Goal: Navigation & Orientation: Find specific page/section

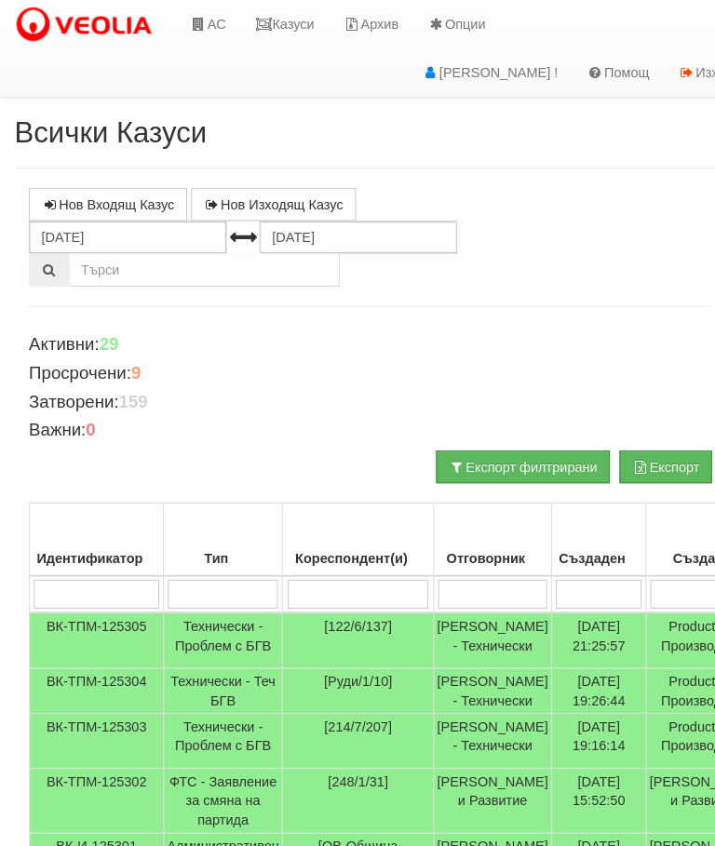
click at [295, 30] on link "Казуси" at bounding box center [275, 23] width 86 height 47
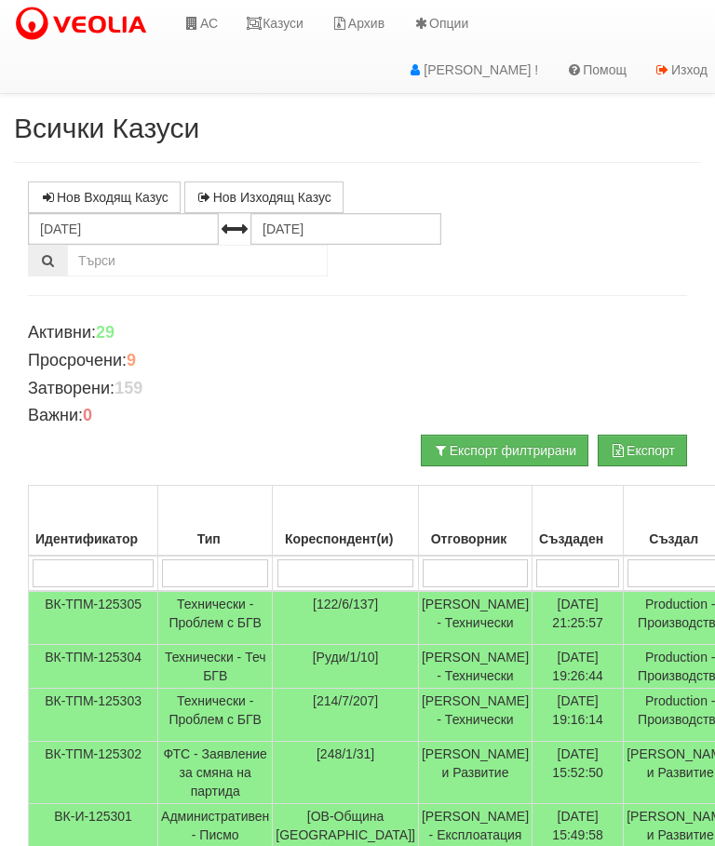
click at [290, 14] on link "Казуси" at bounding box center [275, 23] width 86 height 47
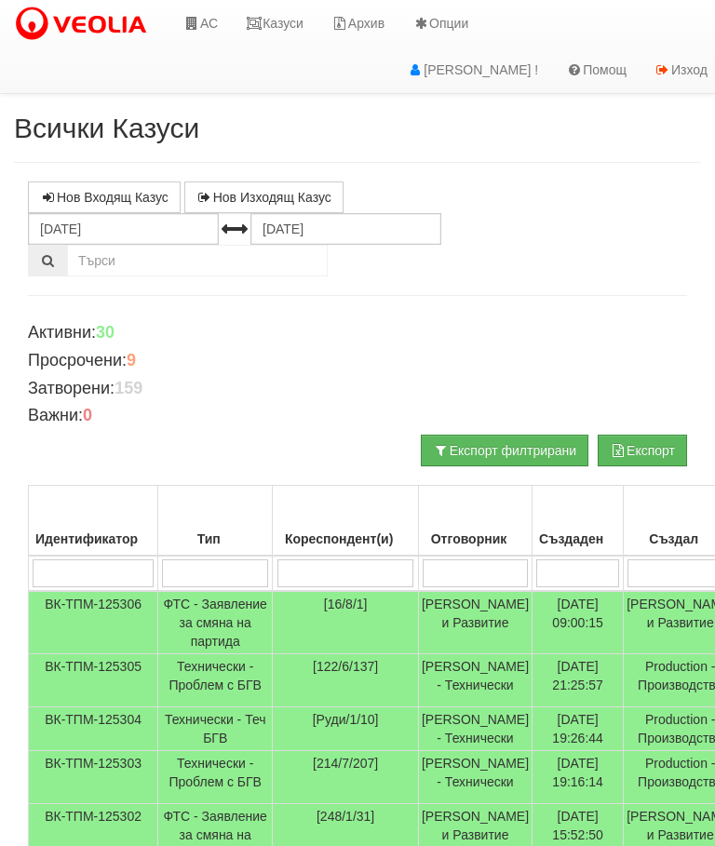
click at [279, 13] on link "Казуси" at bounding box center [275, 23] width 86 height 47
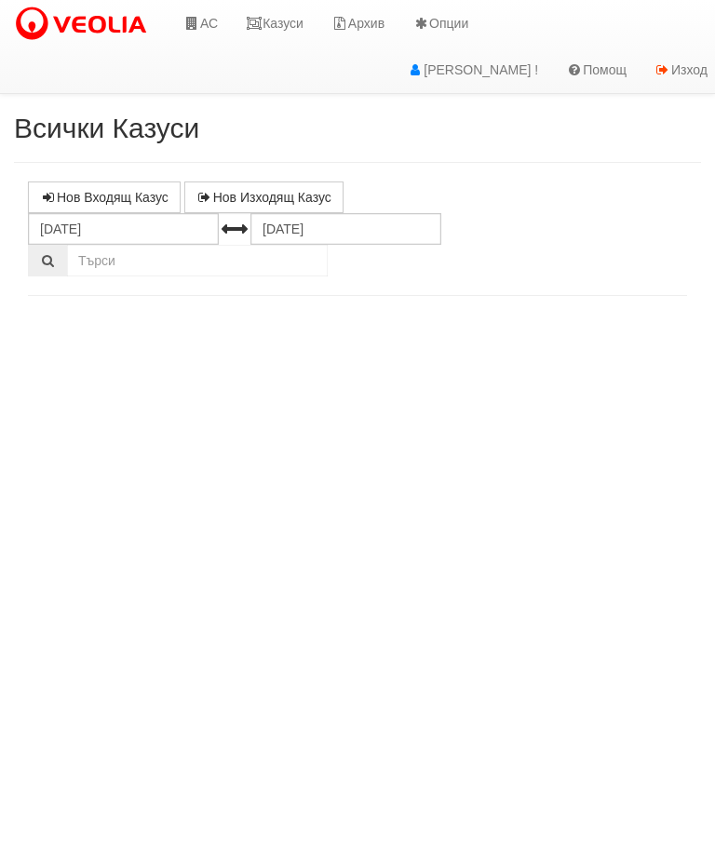
select select "10"
select select "1"
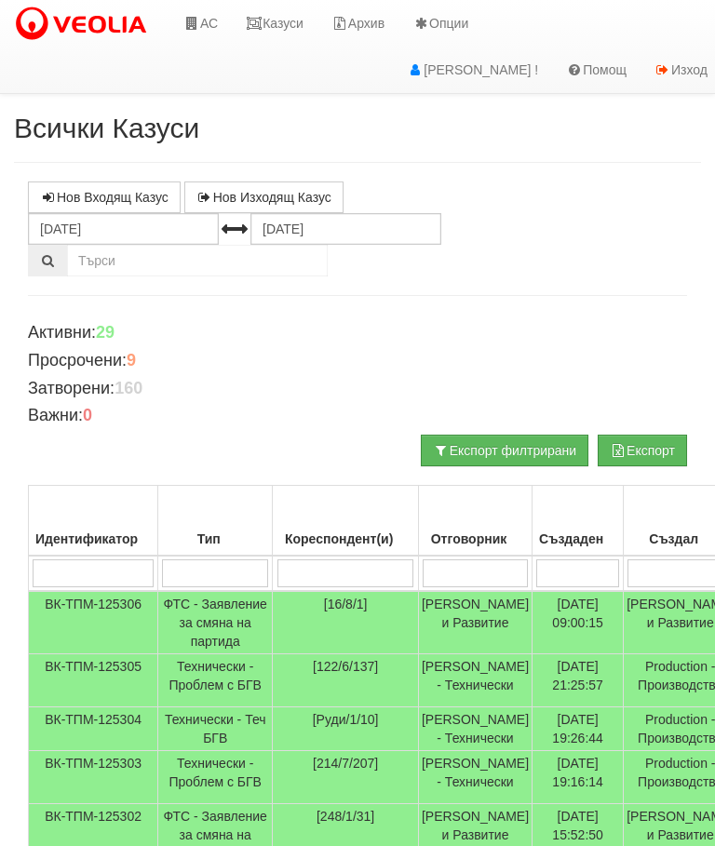
click at [289, 20] on link "Казуси" at bounding box center [275, 23] width 86 height 47
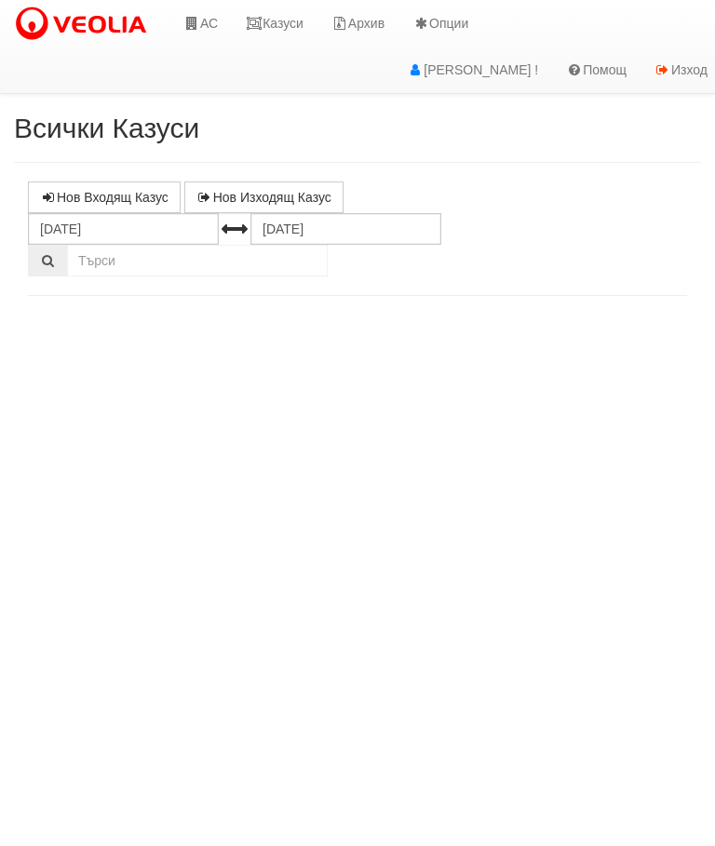
select select "10"
select select "1"
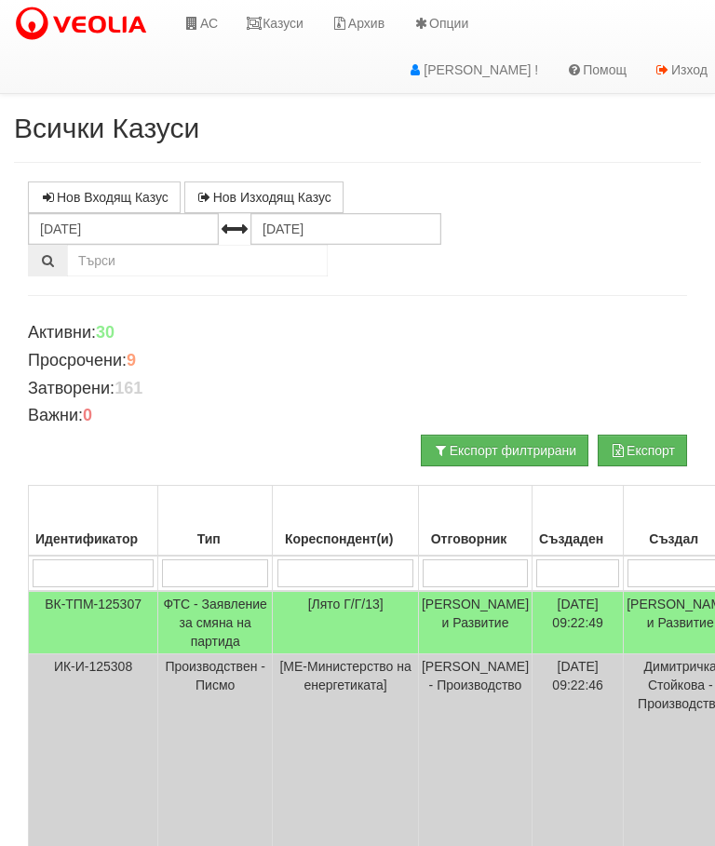
click at [293, 20] on link "Казуси" at bounding box center [275, 23] width 86 height 47
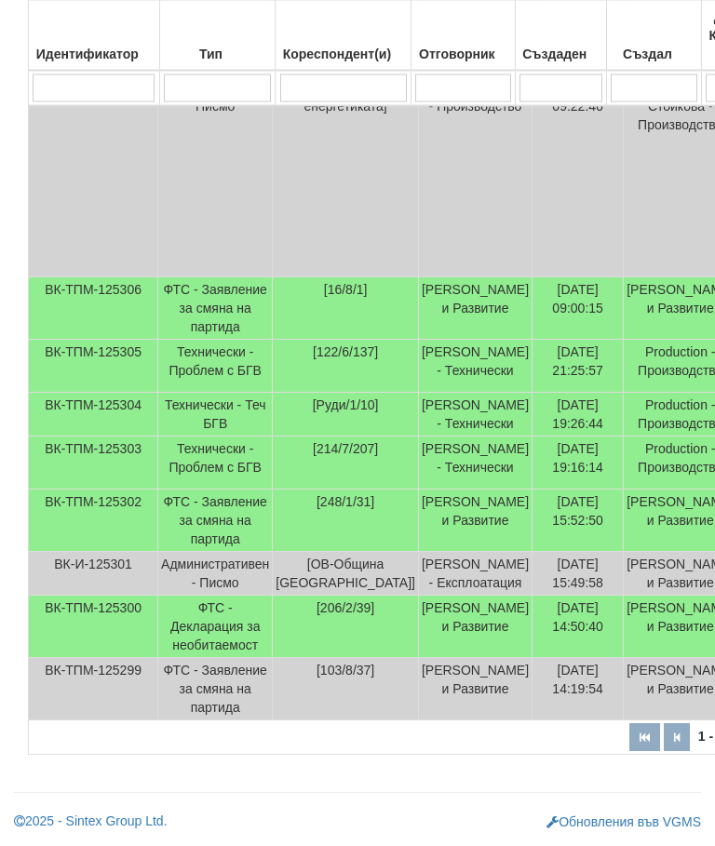
scroll to position [632, 0]
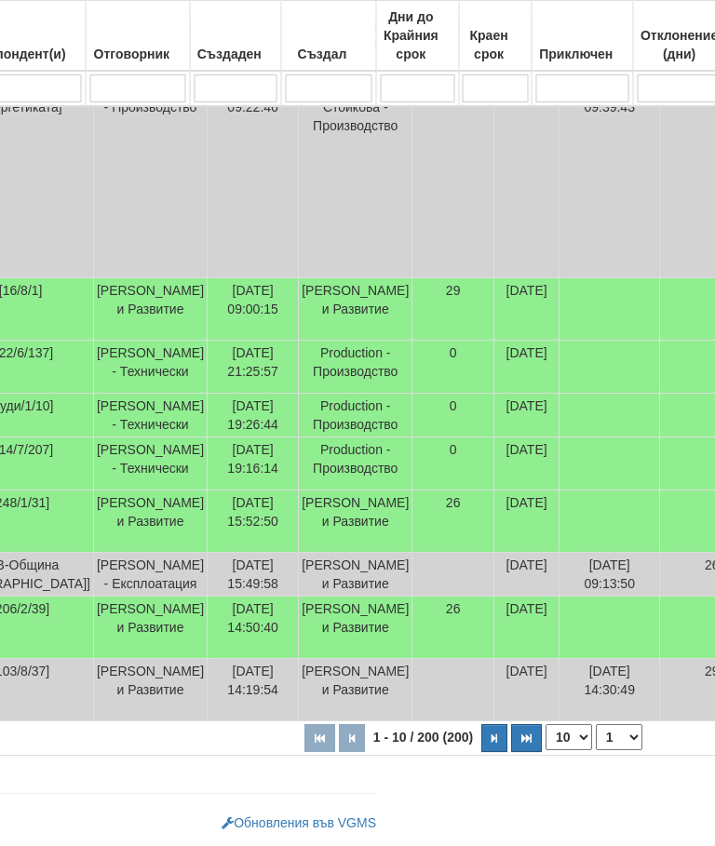
click at [493, 744] on icon "button" at bounding box center [496, 739] width 6 height 10
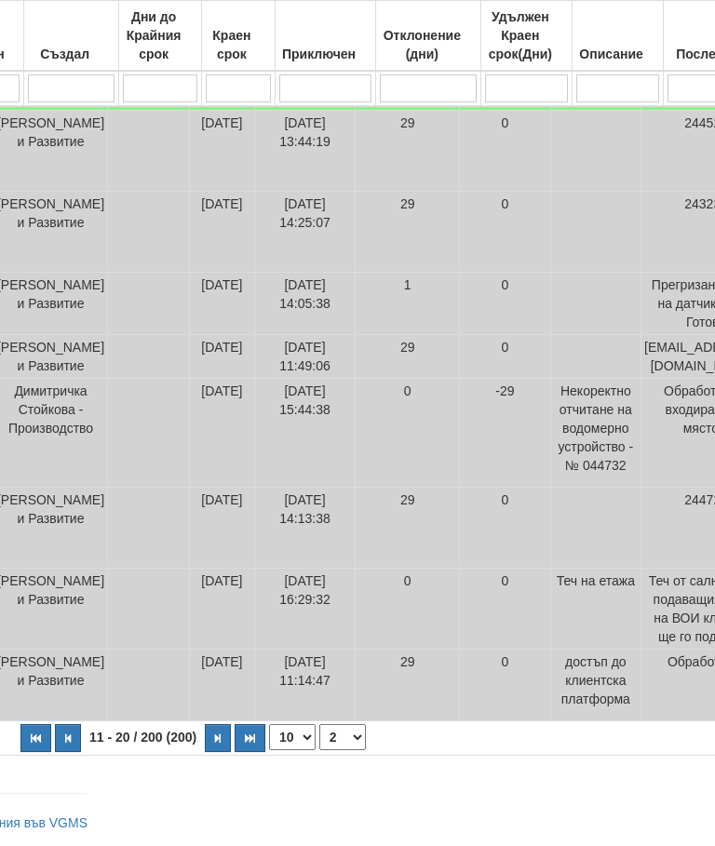
scroll to position [697, 558]
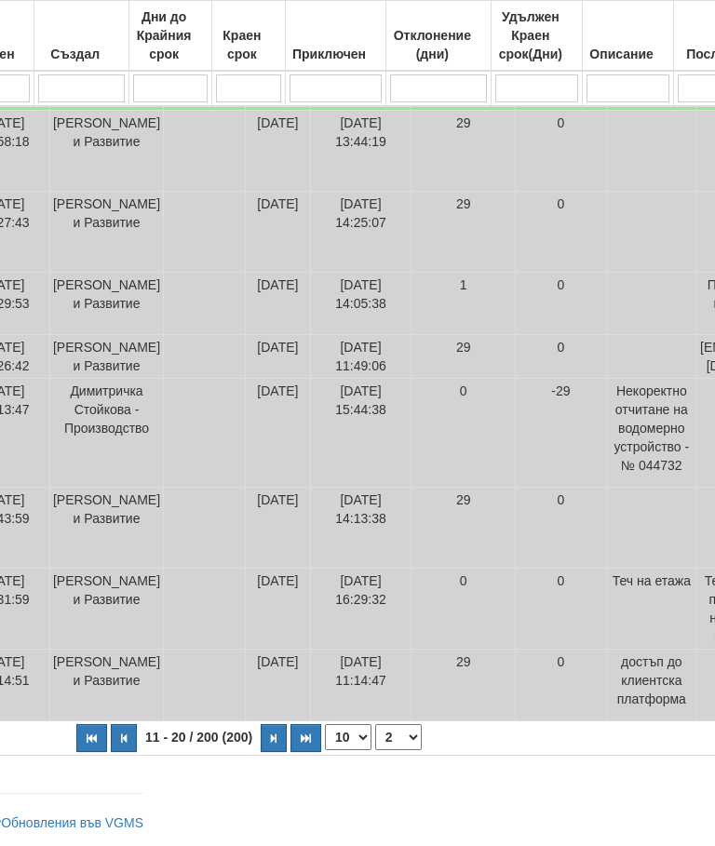
click at [261, 744] on button "button" at bounding box center [274, 738] width 26 height 28
select select "3"
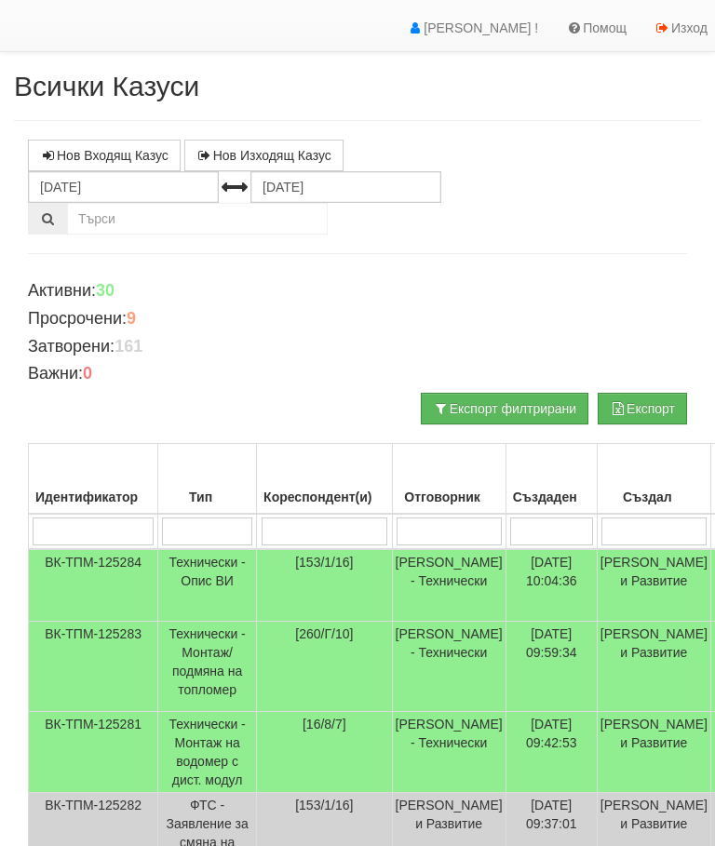
scroll to position [0, 0]
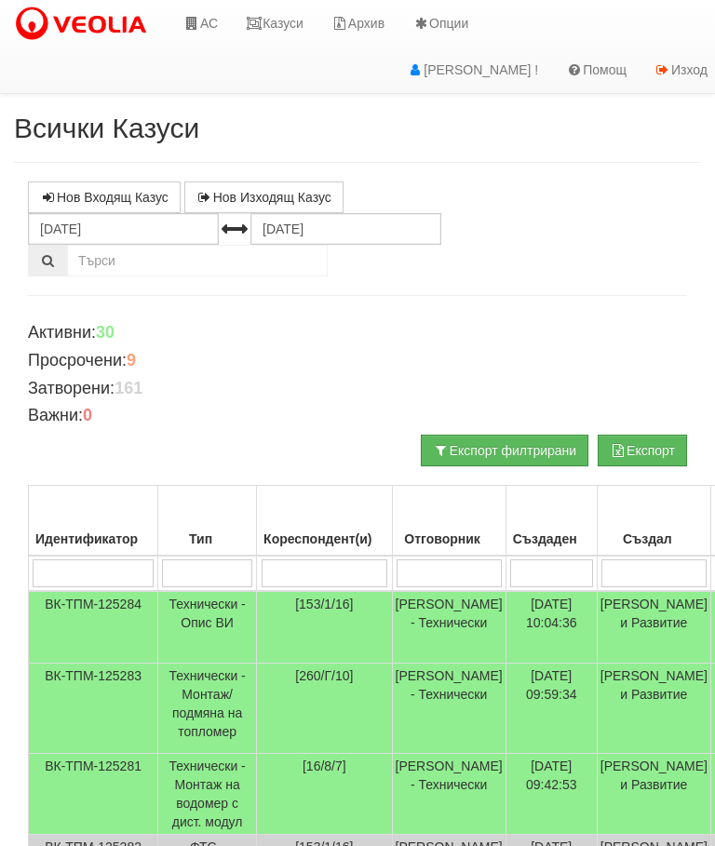
click at [282, 0] on link "Казуси" at bounding box center [275, 23] width 86 height 47
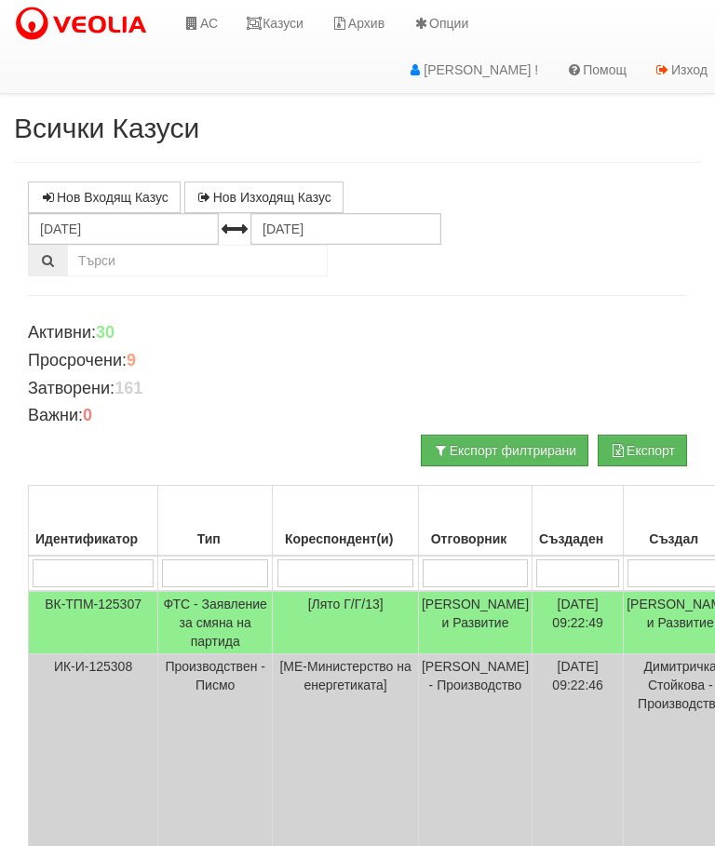
click at [271, 32] on link "Казуси" at bounding box center [275, 23] width 86 height 47
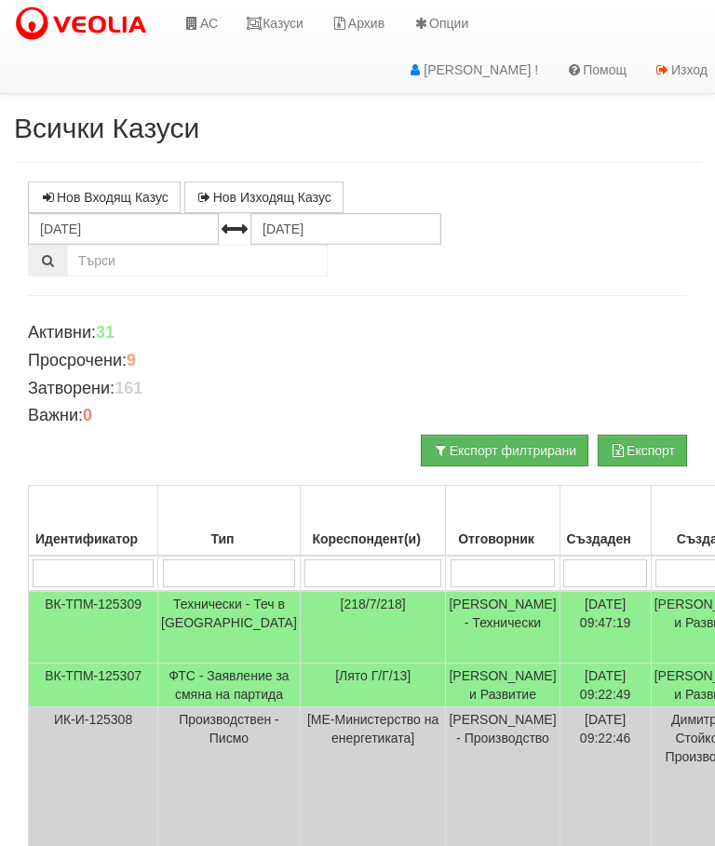
click at [283, 21] on link "Казуси" at bounding box center [275, 23] width 86 height 47
click at [283, 33] on link "Казуси" at bounding box center [275, 23] width 86 height 47
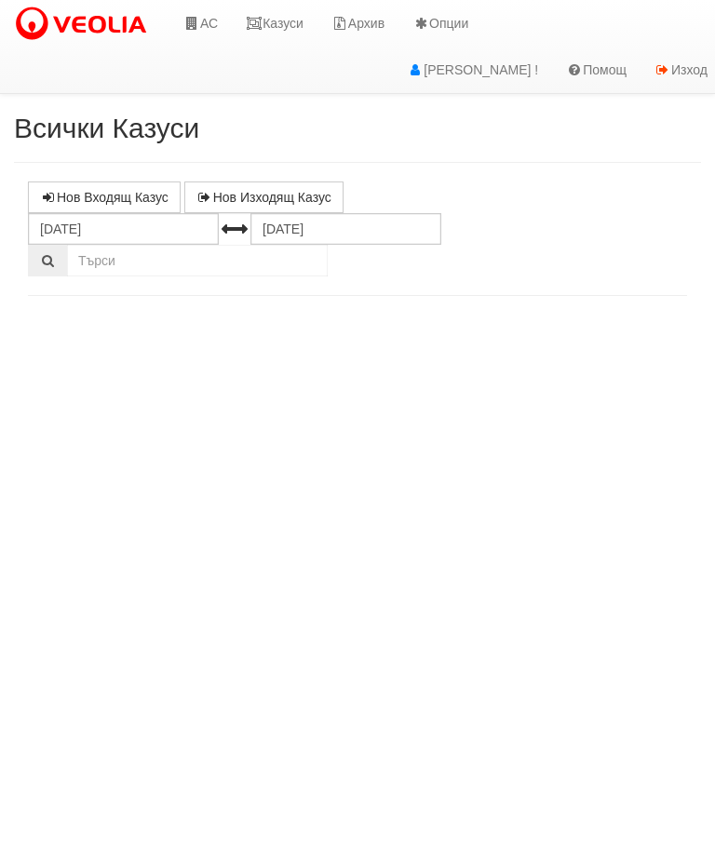
select select "10"
select select "1"
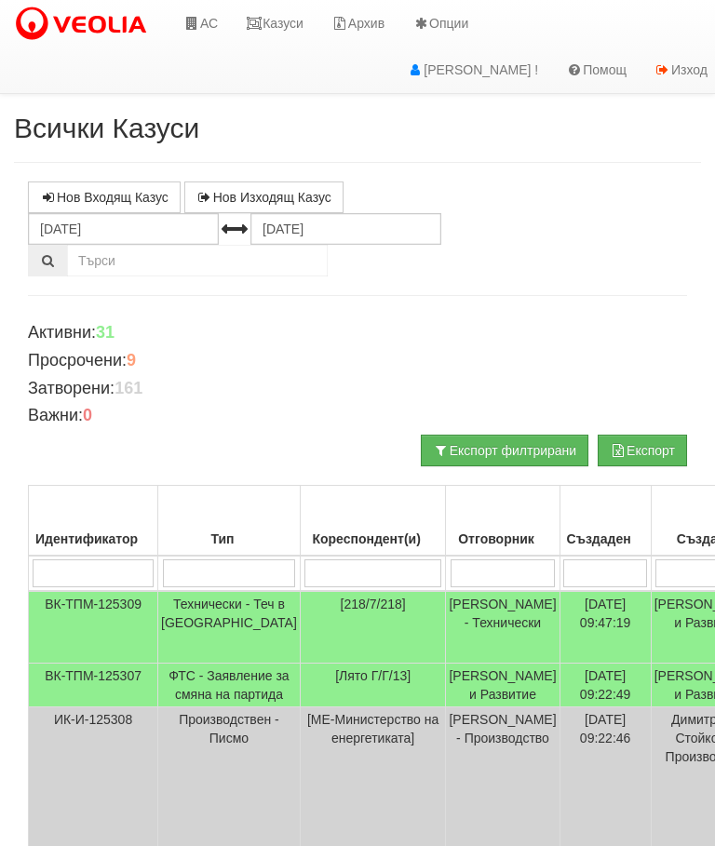
click at [271, 24] on link "Казуси" at bounding box center [275, 23] width 86 height 47
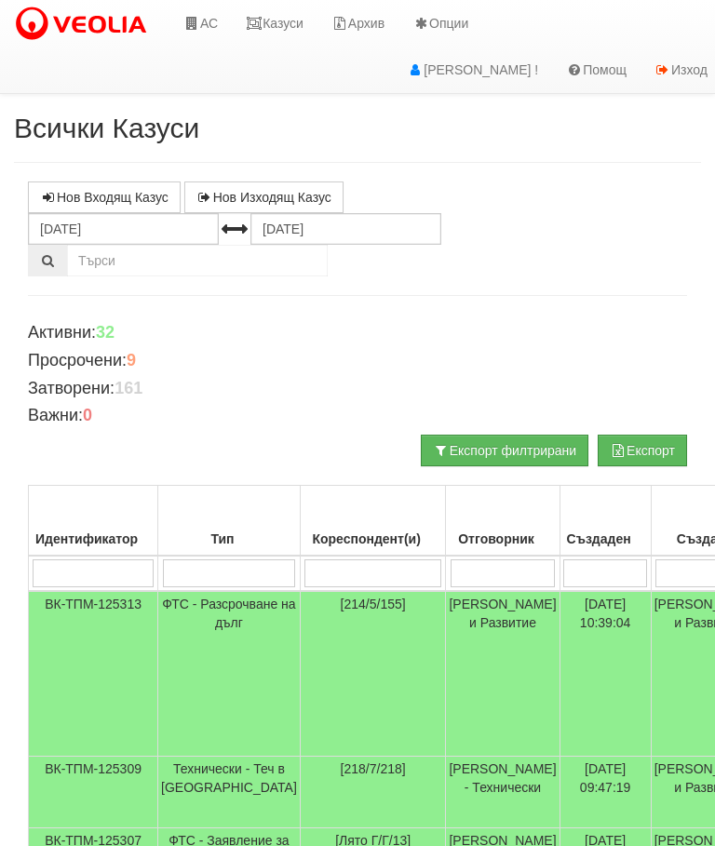
click at [280, 13] on link "Казуси" at bounding box center [275, 23] width 86 height 47
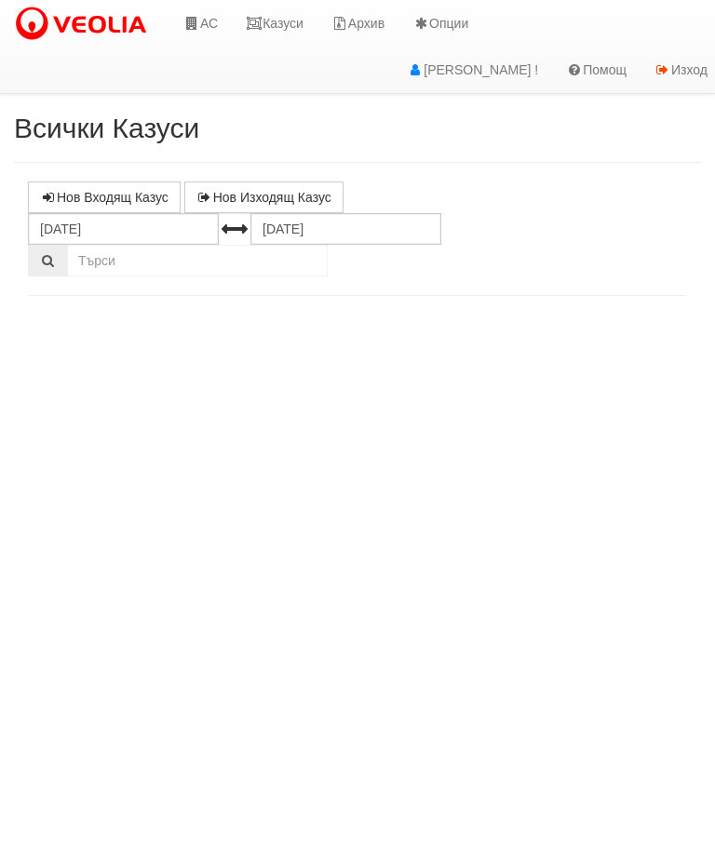
select select "10"
select select "1"
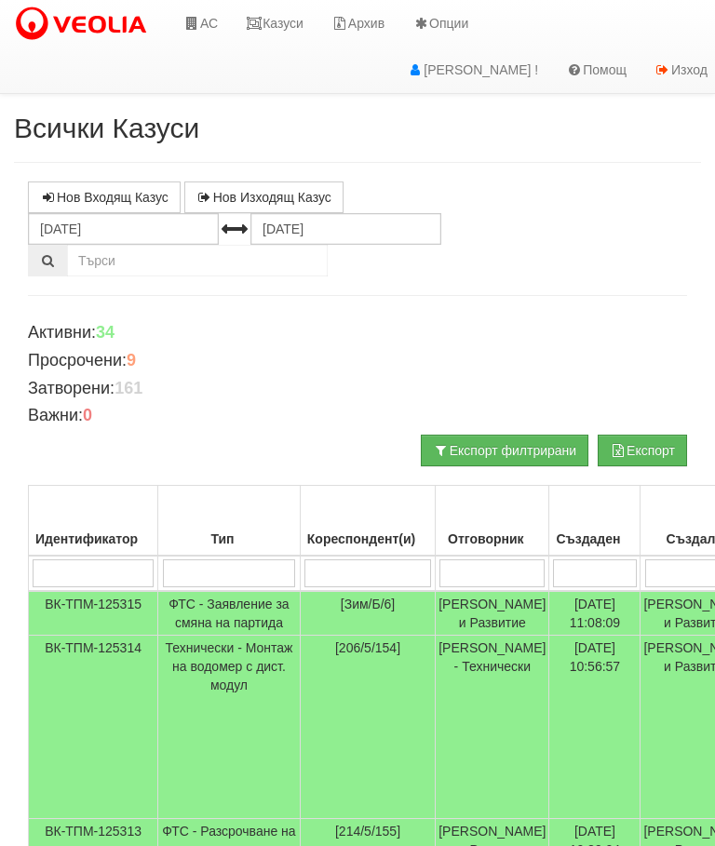
click at [281, 15] on link "Казуси" at bounding box center [275, 23] width 86 height 47
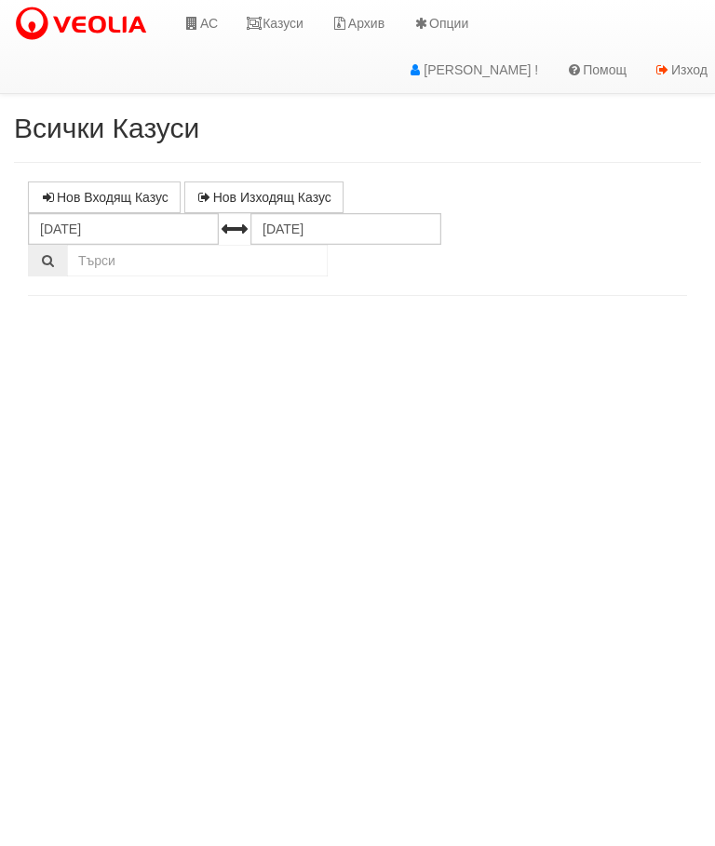
select select "10"
select select "1"
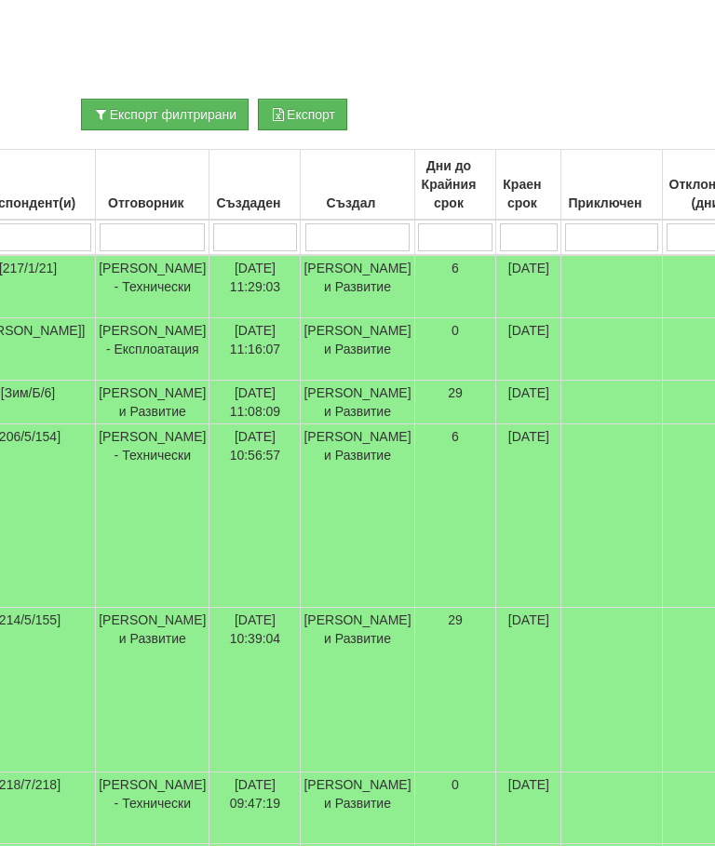
scroll to position [335, 339]
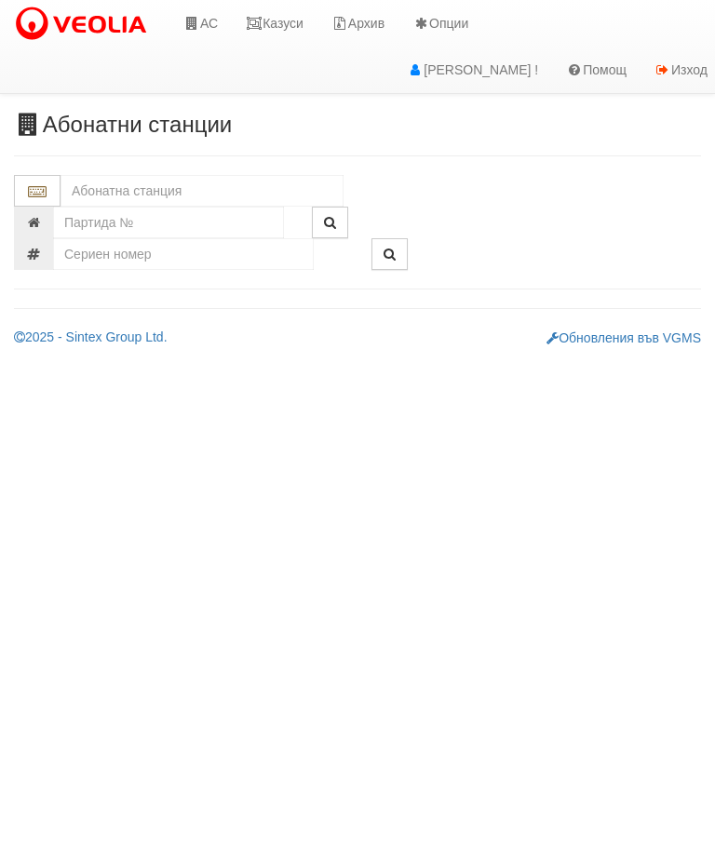
click at [284, 22] on link "Казуси" at bounding box center [275, 23] width 86 height 47
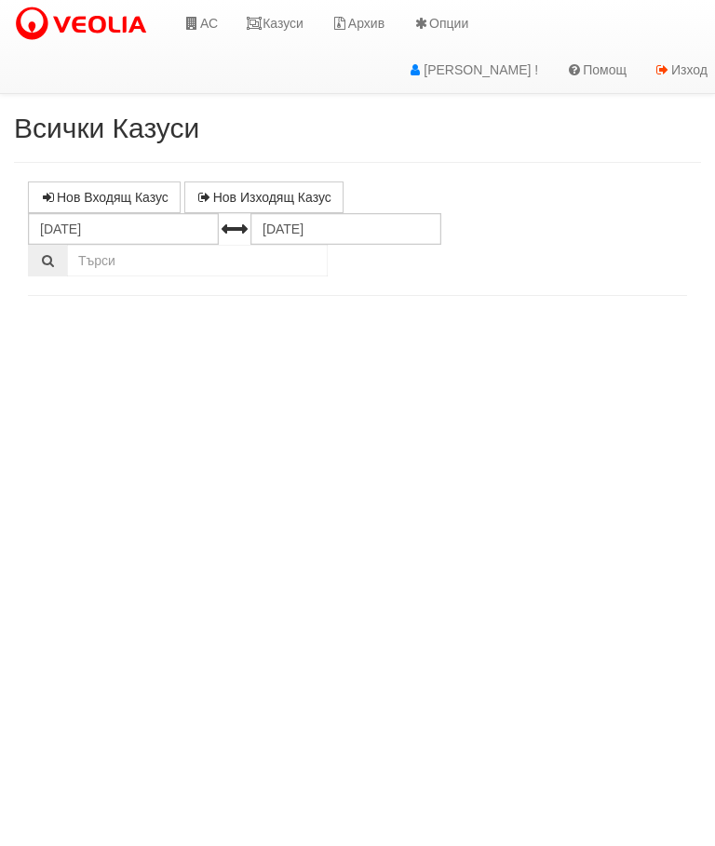
select select "10"
select select "1"
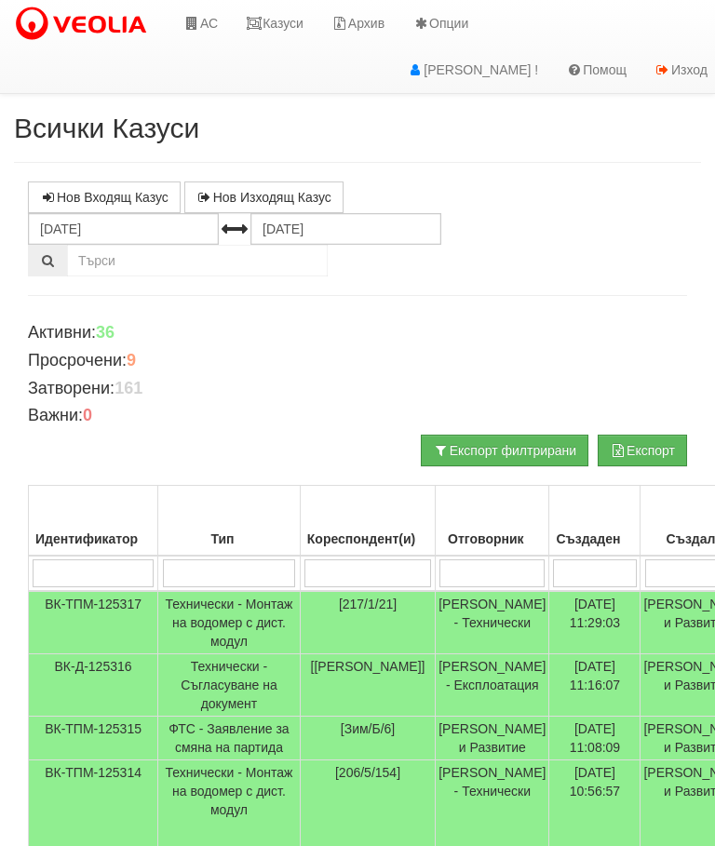
click at [288, 13] on link "Казуси" at bounding box center [275, 23] width 86 height 47
